Goal: Information Seeking & Learning: Learn about a topic

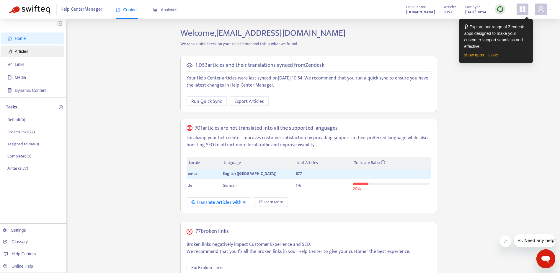
click at [24, 51] on span "Articles" at bounding box center [22, 51] width 14 height 5
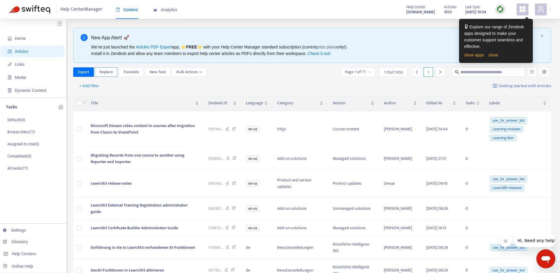
click at [102, 76] on button "Replace" at bounding box center [106, 71] width 23 height 9
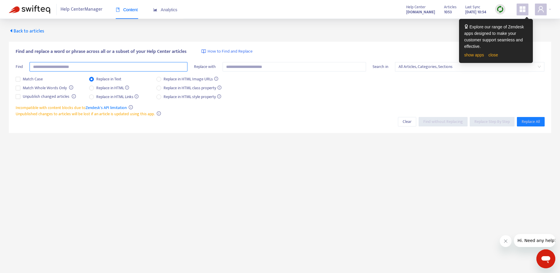
click at [55, 67] on input "text" at bounding box center [109, 66] width 158 height 9
type input "**********"
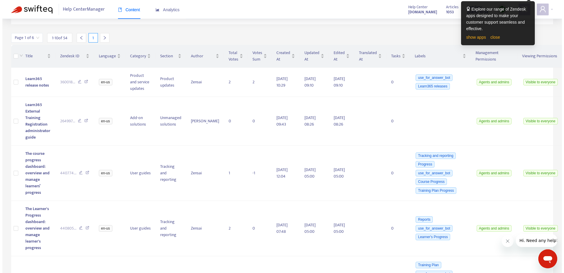
scroll to position [113, 0]
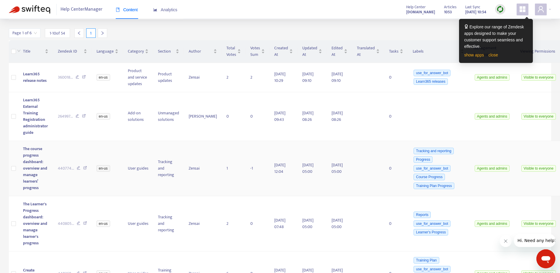
click at [35, 154] on span "The course progress dashboard: overview and manage learners’ progress" at bounding box center [35, 168] width 24 height 46
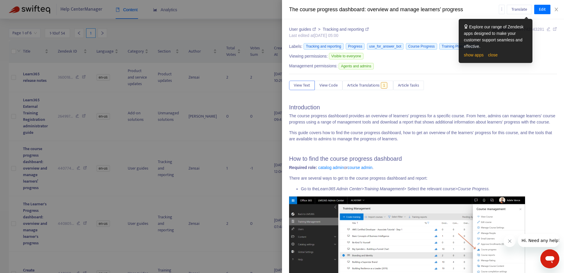
click at [435, 123] on p "The course progress dashboard provides an overview of learners' progress for a …" at bounding box center [423, 119] width 268 height 12
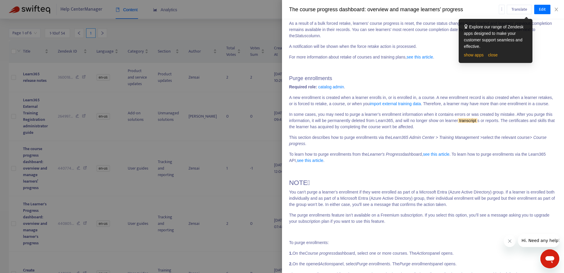
scroll to position [4575, 0]
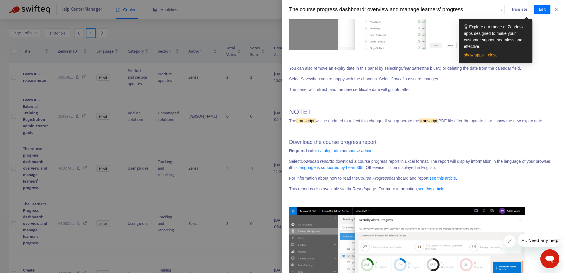
click at [315, 82] on p "Select Save when you’re happy with the changes. Select Cancel to discard change…" at bounding box center [423, 79] width 268 height 6
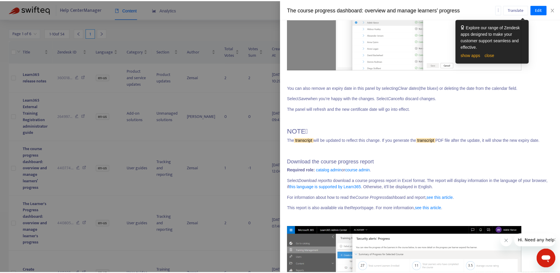
scroll to position [4664, 0]
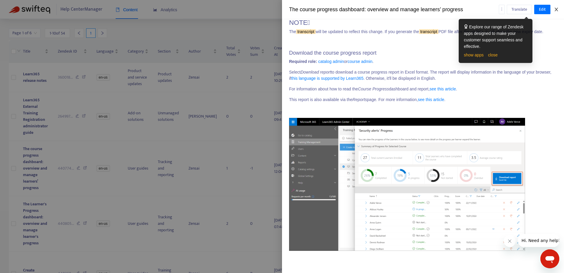
click at [557, 9] on icon "close" at bounding box center [556, 9] width 5 height 5
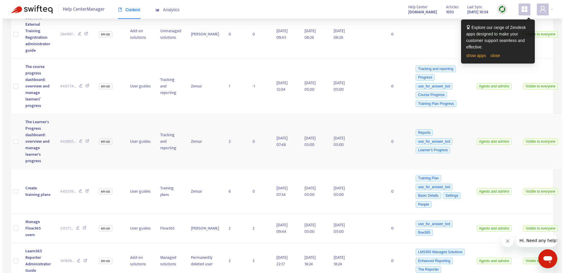
scroll to position [196, 0]
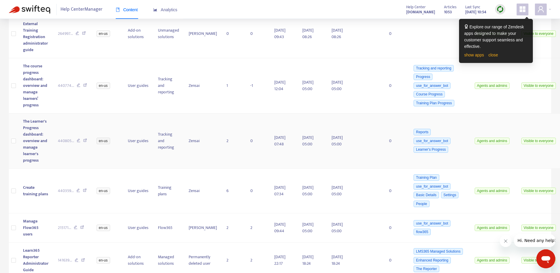
click at [30, 136] on span "The Learner's Progress dashboard: overview and manage learner's progress" at bounding box center [35, 141] width 24 height 46
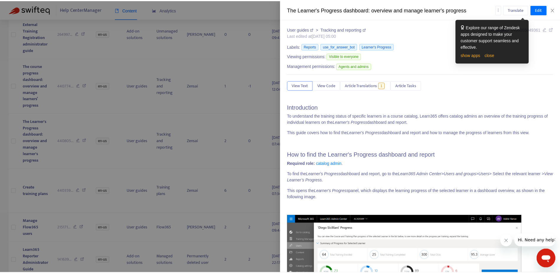
scroll to position [4033, 0]
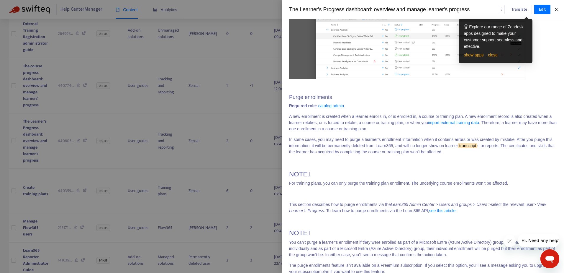
click at [555, 9] on icon "close" at bounding box center [556, 9] width 5 height 5
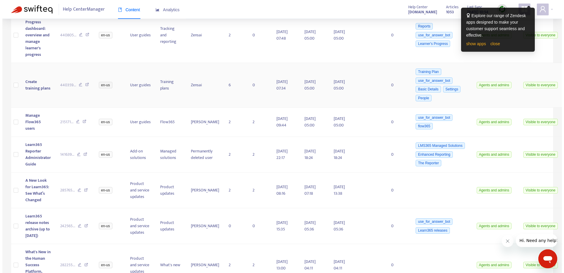
scroll to position [302, 0]
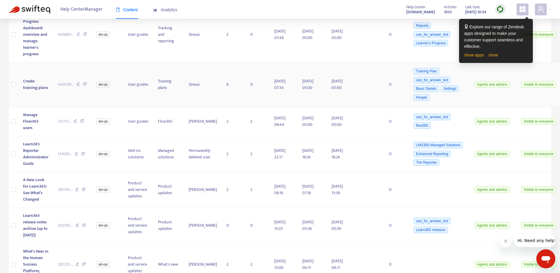
click at [31, 84] on span "Create training plans" at bounding box center [35, 84] width 25 height 13
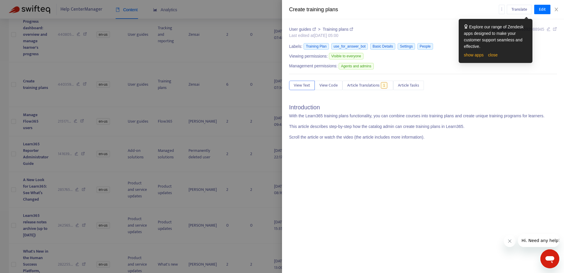
click at [478, 146] on p at bounding box center [423, 148] width 268 height 6
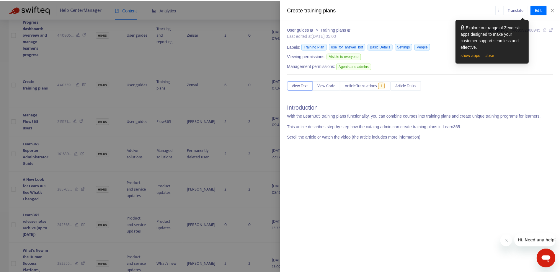
scroll to position [8815, 0]
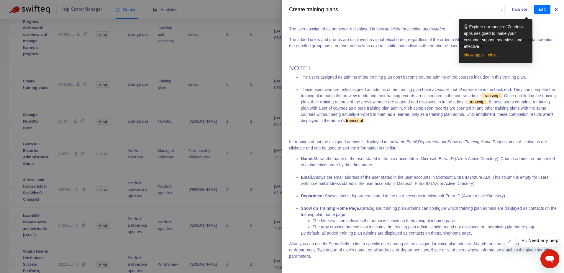
click at [559, 9] on icon "close" at bounding box center [556, 9] width 5 height 5
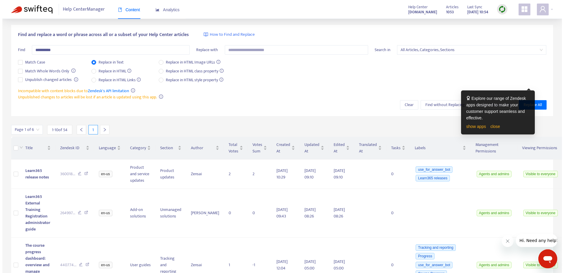
scroll to position [0, 0]
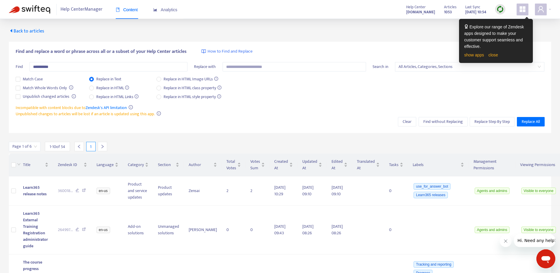
click at [104, 146] on icon "right" at bounding box center [103, 147] width 2 height 4
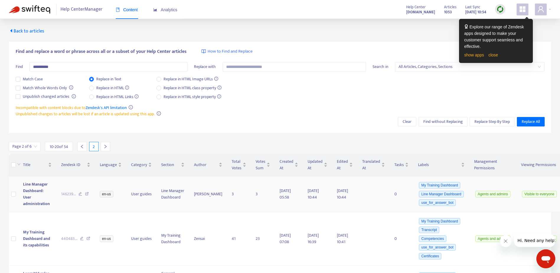
click at [32, 190] on span "Line Manager Dashboard: User administration" at bounding box center [36, 194] width 27 height 26
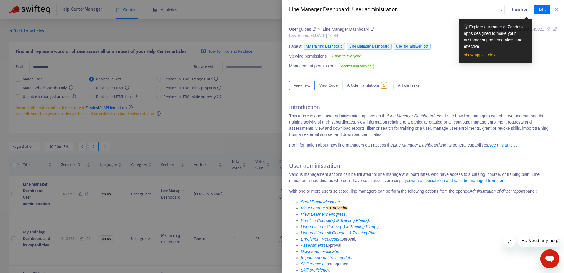
click at [417, 125] on p "This article is about user administration options on the Line Manager Dashboard…" at bounding box center [423, 125] width 268 height 25
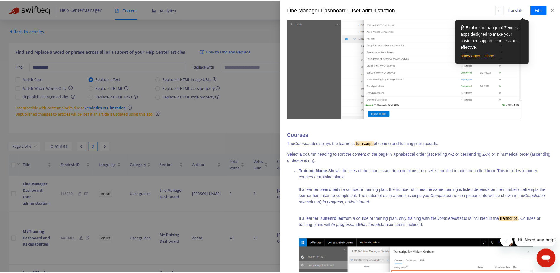
scroll to position [1104, 0]
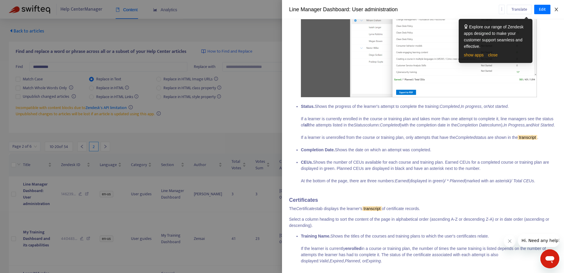
click at [557, 9] on icon "close" at bounding box center [556, 9] width 5 height 5
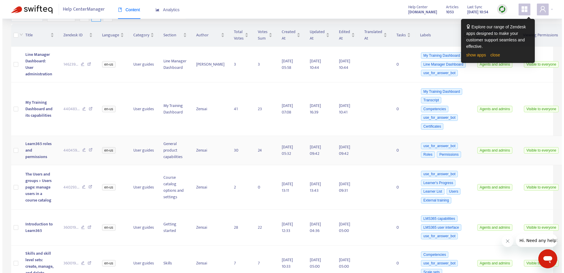
scroll to position [130, 0]
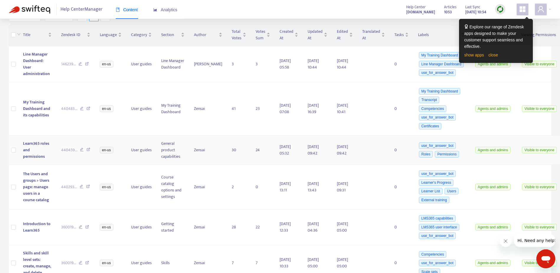
click at [31, 142] on span "Learn365 roles and permissions" at bounding box center [36, 150] width 26 height 20
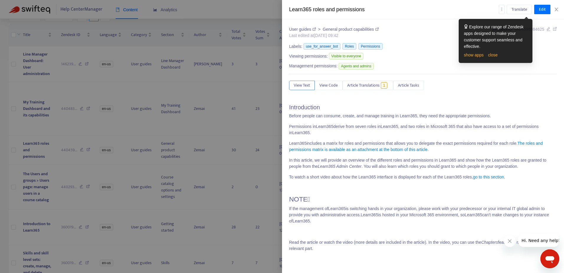
click at [444, 129] on p "Permissions in Learn365 derive from seven roles in Learn365 , and two roles in …" at bounding box center [423, 129] width 268 height 12
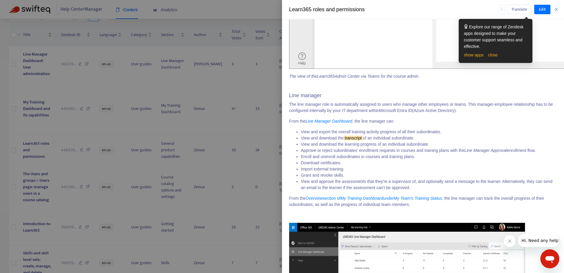
scroll to position [3835, 0]
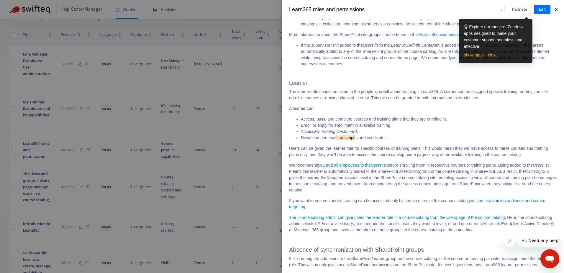
click at [556, 10] on icon "close" at bounding box center [556, 9] width 5 height 5
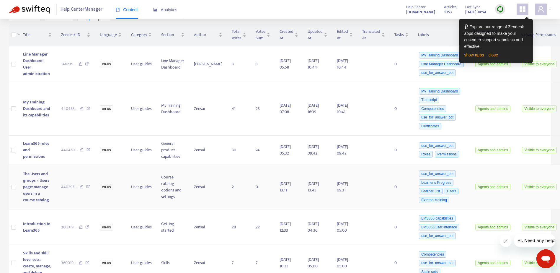
click at [31, 181] on span "The Users and groups > Users page: manage users in a course catalog" at bounding box center [36, 186] width 26 height 33
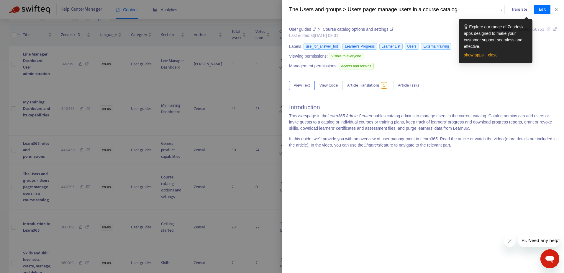
click at [381, 138] on p "In this guide, we'll provide you with an overview of user management in Learn36…" at bounding box center [423, 142] width 268 height 12
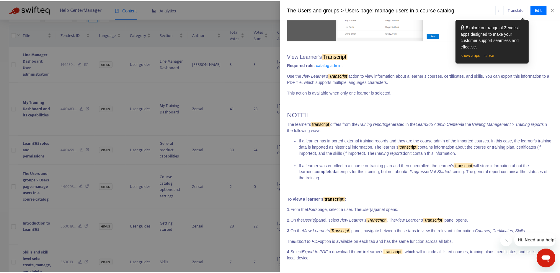
scroll to position [2260, 0]
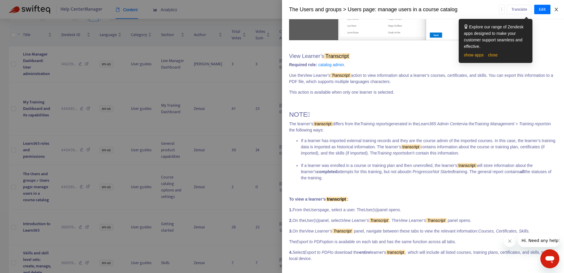
click at [557, 9] on icon "close" at bounding box center [556, 10] width 3 height 4
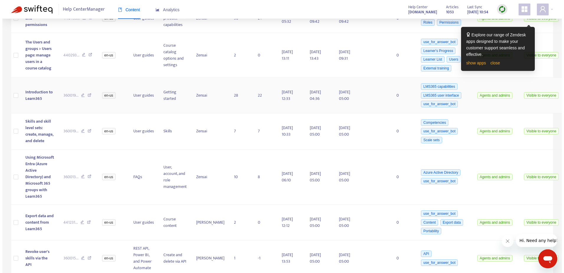
scroll to position [272, 0]
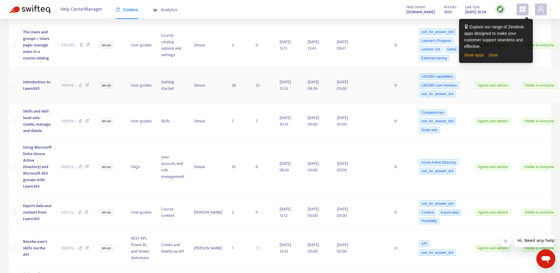
click at [33, 83] on span "Introduction to Learn365" at bounding box center [36, 85] width 27 height 13
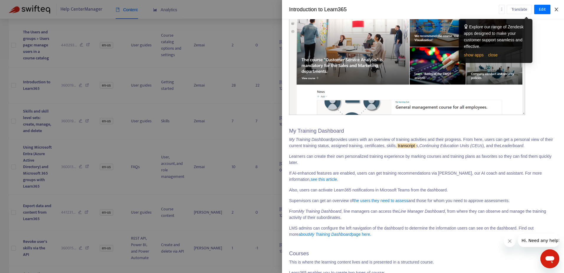
click at [557, 9] on icon "close" at bounding box center [556, 10] width 3 height 4
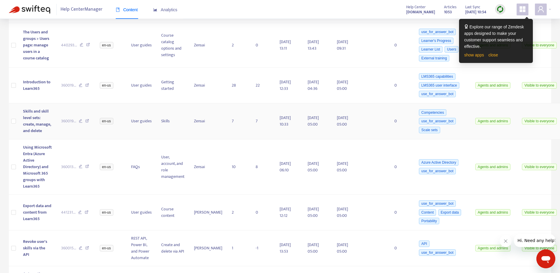
click at [37, 113] on span "Skills and skill level sets: create, manage, and delete" at bounding box center [37, 121] width 28 height 26
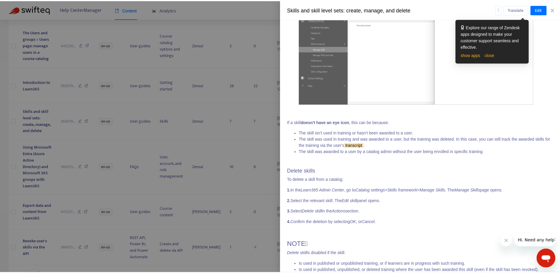
scroll to position [4682, 0]
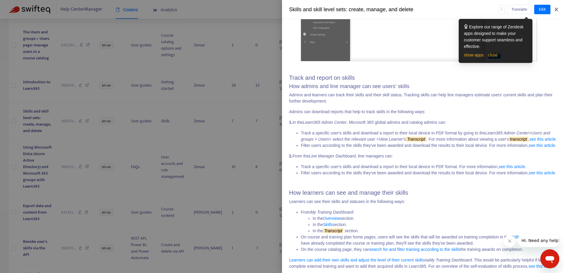
click at [558, 9] on icon "close" at bounding box center [556, 9] width 5 height 5
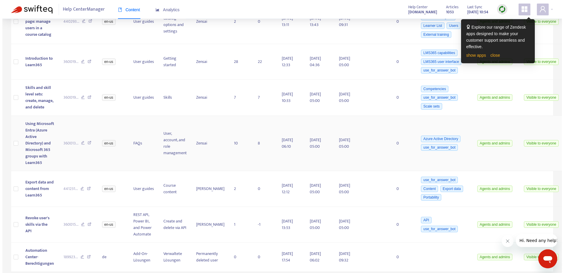
scroll to position [296, 0]
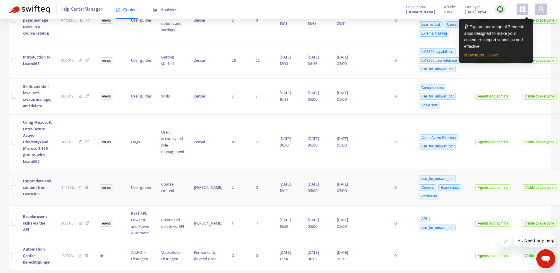
click at [31, 180] on span "Export data and content from Learn365" at bounding box center [37, 187] width 28 height 20
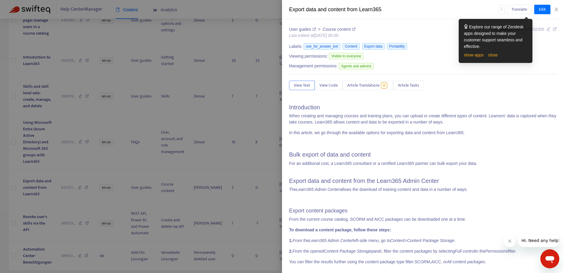
click at [386, 113] on p "When creating and managing courses and training plans, you can upload or create…" at bounding box center [423, 119] width 268 height 12
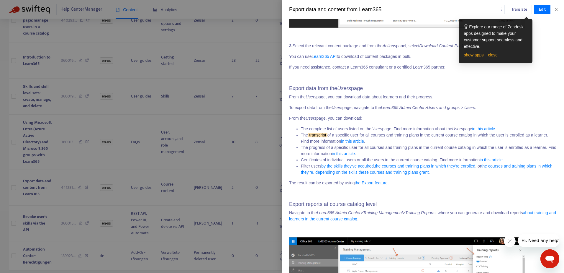
scroll to position [386, 0]
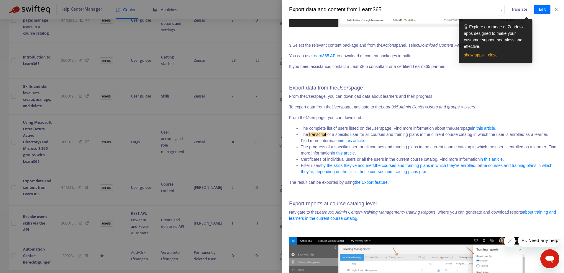
click at [556, 6] on div "Translate Edit" at bounding box center [528, 9] width 58 height 9
click at [493, 116] on p "From the Users page, you can download:" at bounding box center [423, 118] width 268 height 6
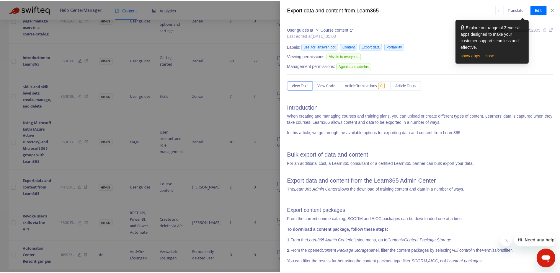
scroll to position [337, 0]
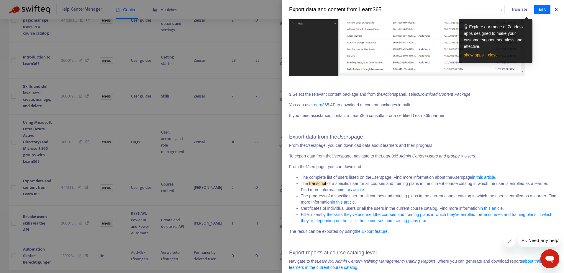
click at [555, 8] on icon "close" at bounding box center [556, 9] width 5 height 5
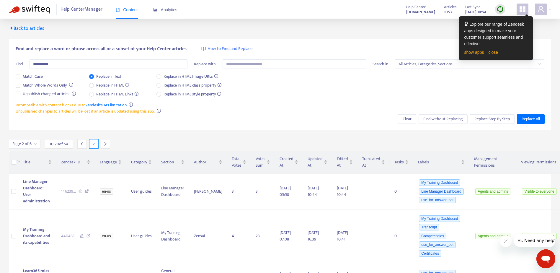
scroll to position [0, 0]
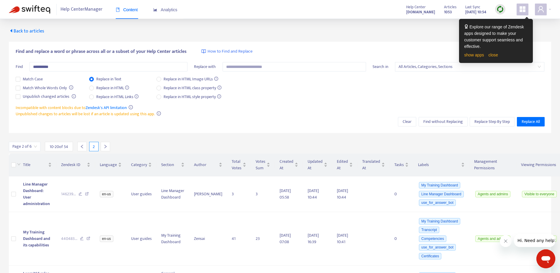
click at [106, 146] on icon "right" at bounding box center [105, 147] width 2 height 4
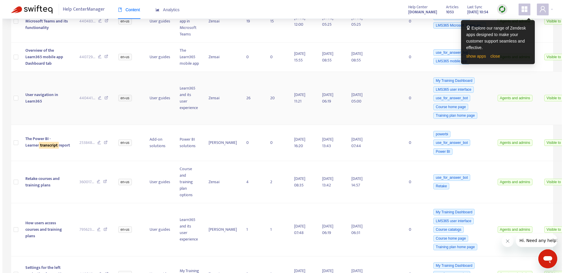
scroll to position [177, 0]
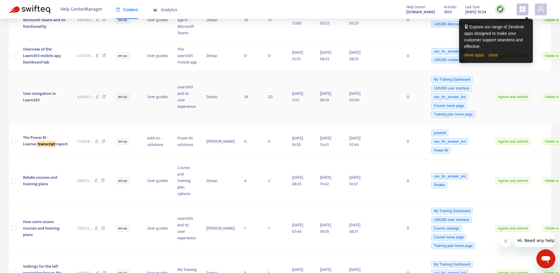
click at [30, 103] on span "User navigation in Learn365" at bounding box center [39, 96] width 33 height 13
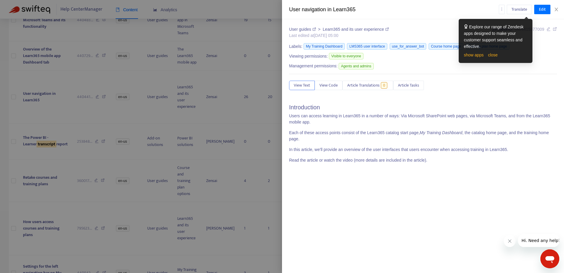
click at [432, 117] on p "Users can access learning in Learn365 in a number of ways: Via Microsoft ShareP…" at bounding box center [423, 119] width 268 height 12
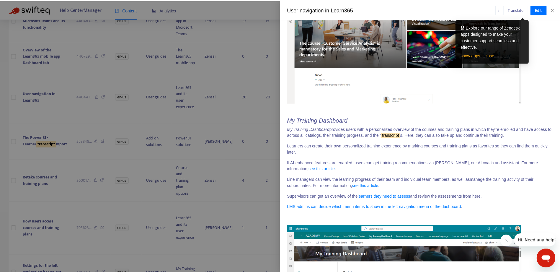
scroll to position [737, 0]
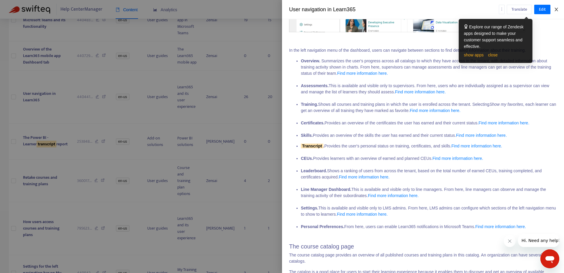
click at [556, 7] on icon "close" at bounding box center [556, 9] width 5 height 5
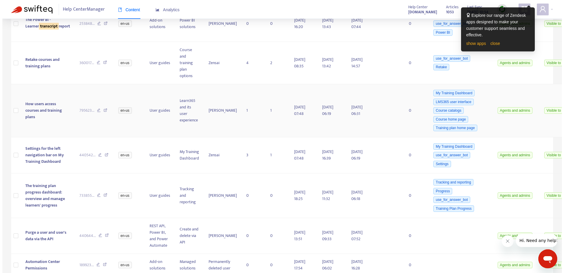
scroll to position [295, 0]
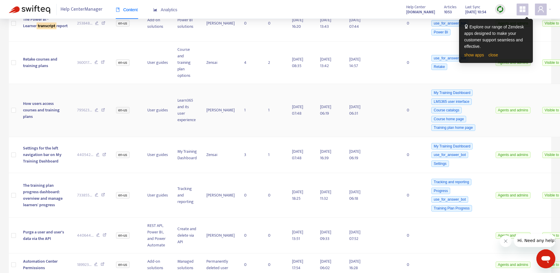
click at [39, 128] on td "How users access courses and training plans" at bounding box center [45, 110] width 54 height 53
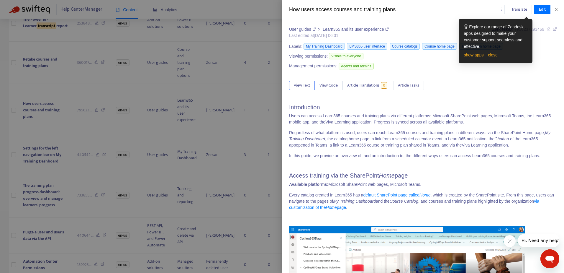
click at [370, 131] on p "Regardless of what platform is used, users can reach Learn365 courses and train…" at bounding box center [423, 139] width 268 height 19
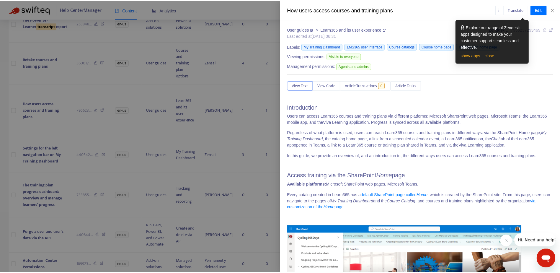
scroll to position [458, 0]
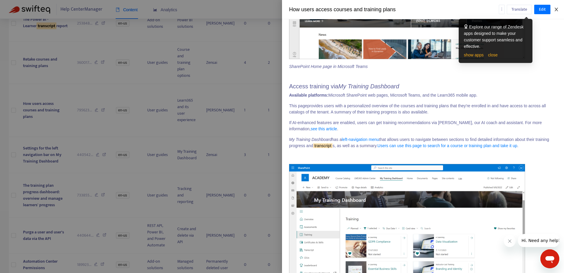
click at [557, 9] on icon "close" at bounding box center [556, 9] width 5 height 5
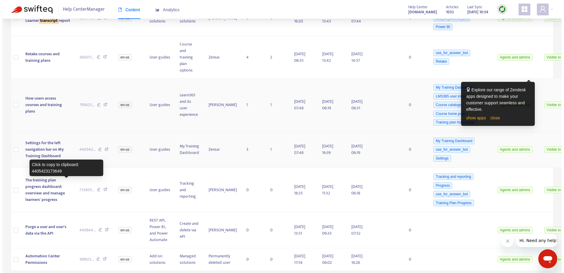
scroll to position [364, 0]
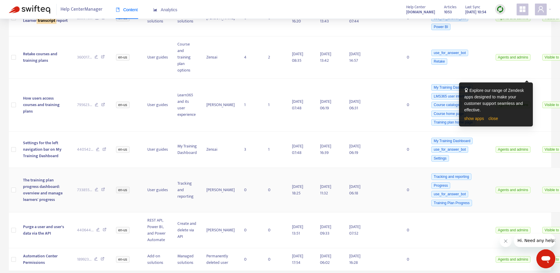
click at [27, 176] on span "The training plan progress dashboard: overview and manage learners' progress" at bounding box center [43, 189] width 40 height 26
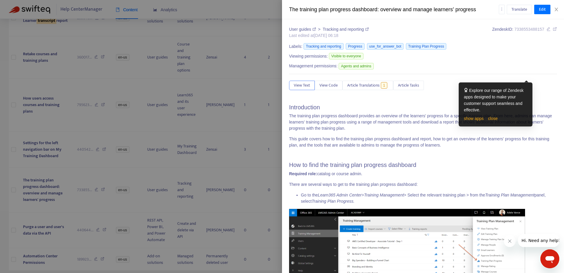
click at [424, 127] on p "The training plan progress dashboard provides an overview of the learners' prog…" at bounding box center [423, 122] width 268 height 19
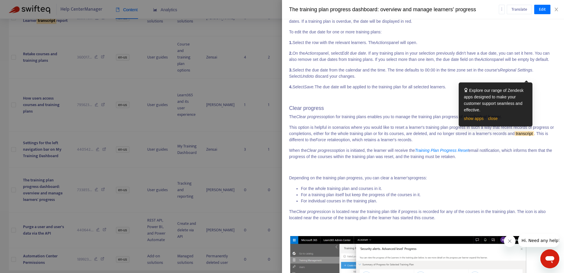
scroll to position [1780, 0]
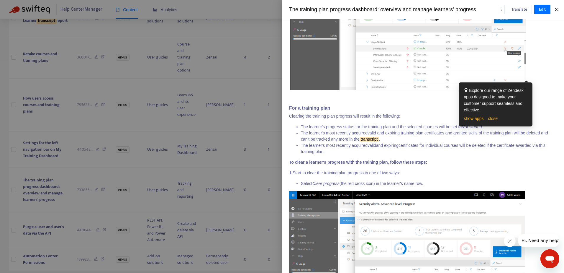
click at [558, 9] on icon "close" at bounding box center [556, 9] width 5 height 5
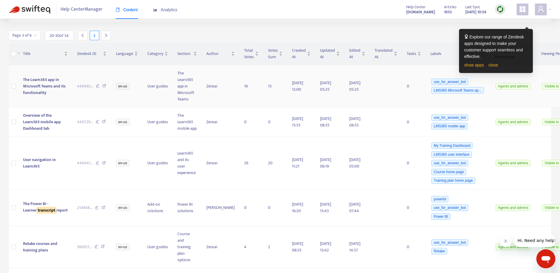
scroll to position [0, 0]
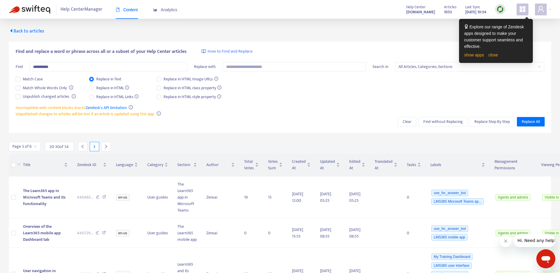
click at [105, 146] on icon "right" at bounding box center [106, 146] width 4 height 4
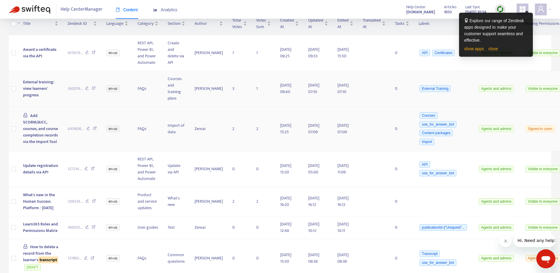
scroll to position [143, 0]
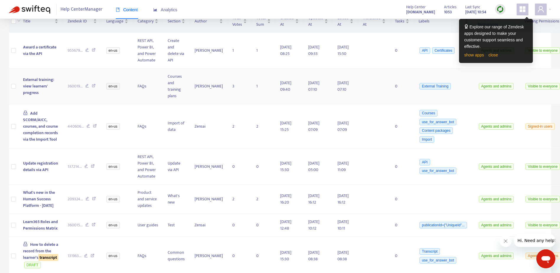
click at [33, 83] on span "External training: view learners' progress" at bounding box center [38, 86] width 31 height 20
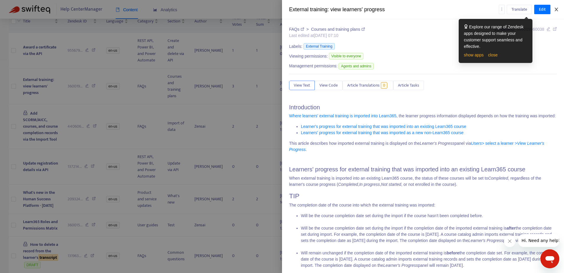
click at [555, 9] on icon "close" at bounding box center [556, 9] width 5 height 5
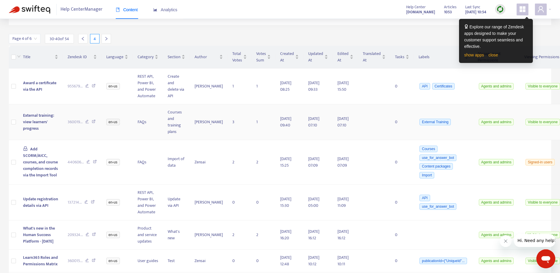
scroll to position [0, 0]
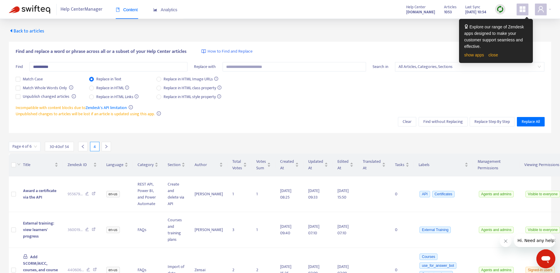
click at [105, 147] on icon "right" at bounding box center [106, 146] width 4 height 4
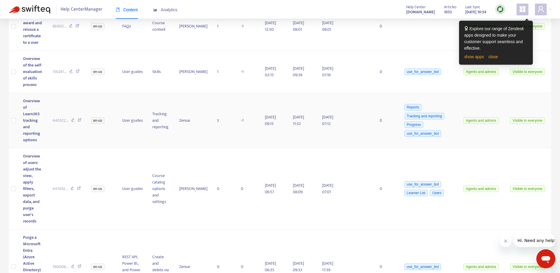
click at [37, 97] on span "Overview of Learn365 tracking and reporting options" at bounding box center [31, 120] width 17 height 46
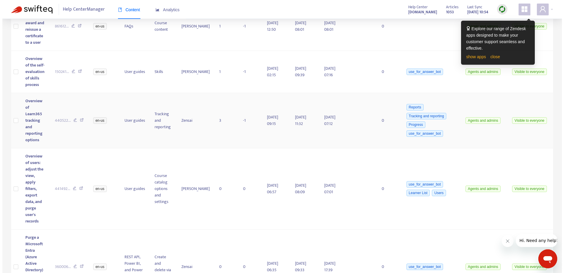
scroll to position [173, 0]
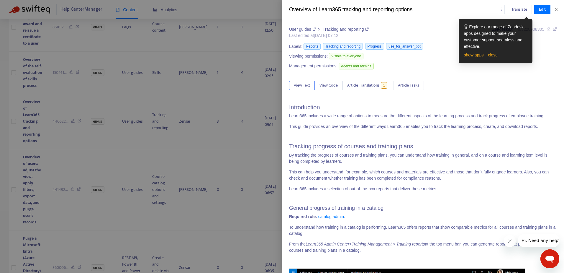
click at [461, 118] on p "Learn365 includes a wide range of options to measure the different aspects of t…" at bounding box center [423, 116] width 268 height 6
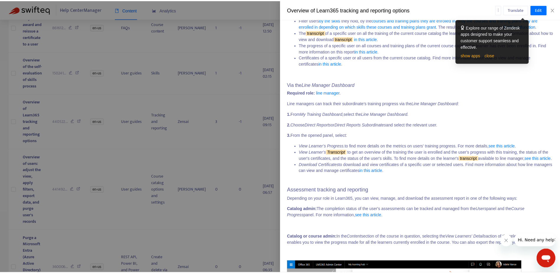
scroll to position [2129, 0]
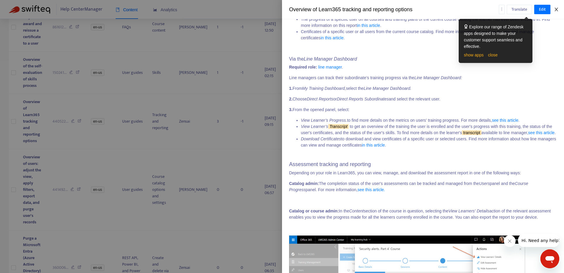
click at [557, 11] on icon "close" at bounding box center [556, 9] width 5 height 5
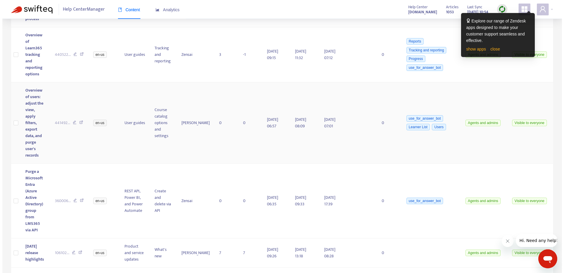
scroll to position [244, 0]
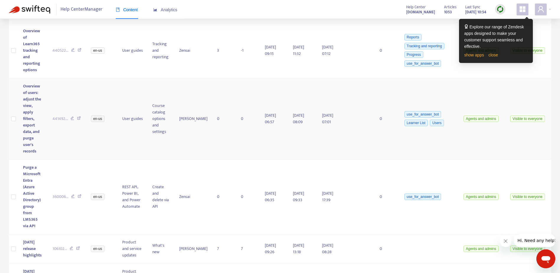
click at [30, 86] on span "Overview of users: adjust the view, apply filters, export data, and purge user'…" at bounding box center [32, 119] width 18 height 72
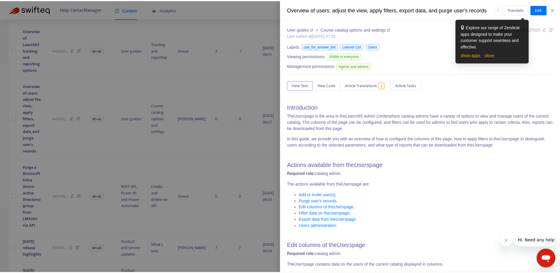
scroll to position [4155, 0]
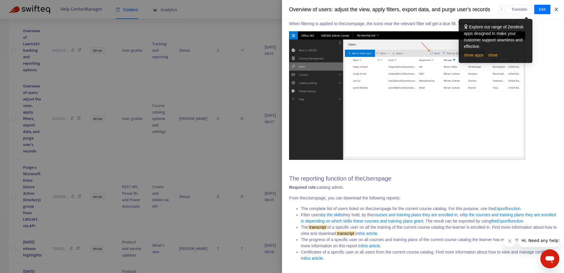
click at [559, 9] on button "Close" at bounding box center [557, 10] width 8 height 6
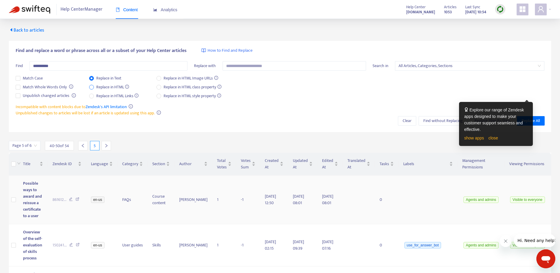
scroll to position [0, 0]
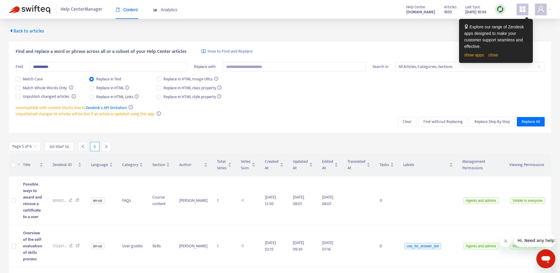
click at [105, 144] on icon "right" at bounding box center [106, 146] width 4 height 4
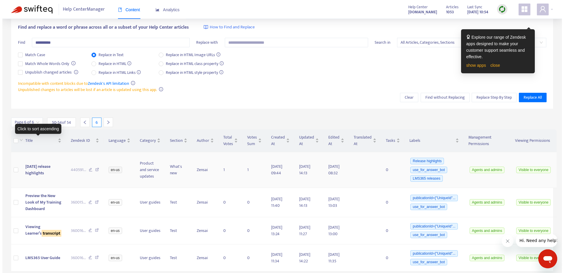
scroll to position [35, 0]
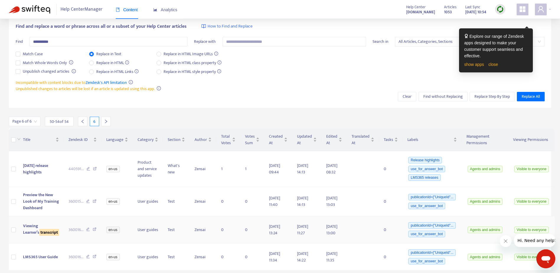
click at [28, 222] on span "Viewing Learner’s transcript" at bounding box center [41, 228] width 36 height 13
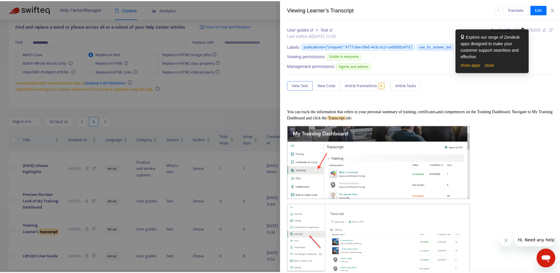
scroll to position [763, 0]
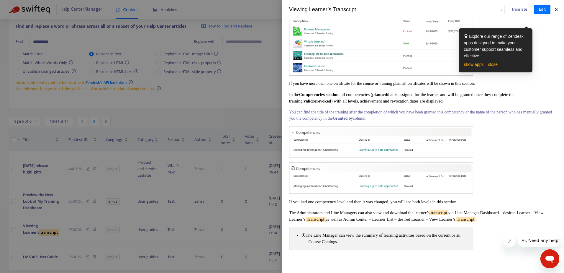
click at [558, 8] on icon "close" at bounding box center [556, 10] width 3 height 4
